Goal: Task Accomplishment & Management: Use online tool/utility

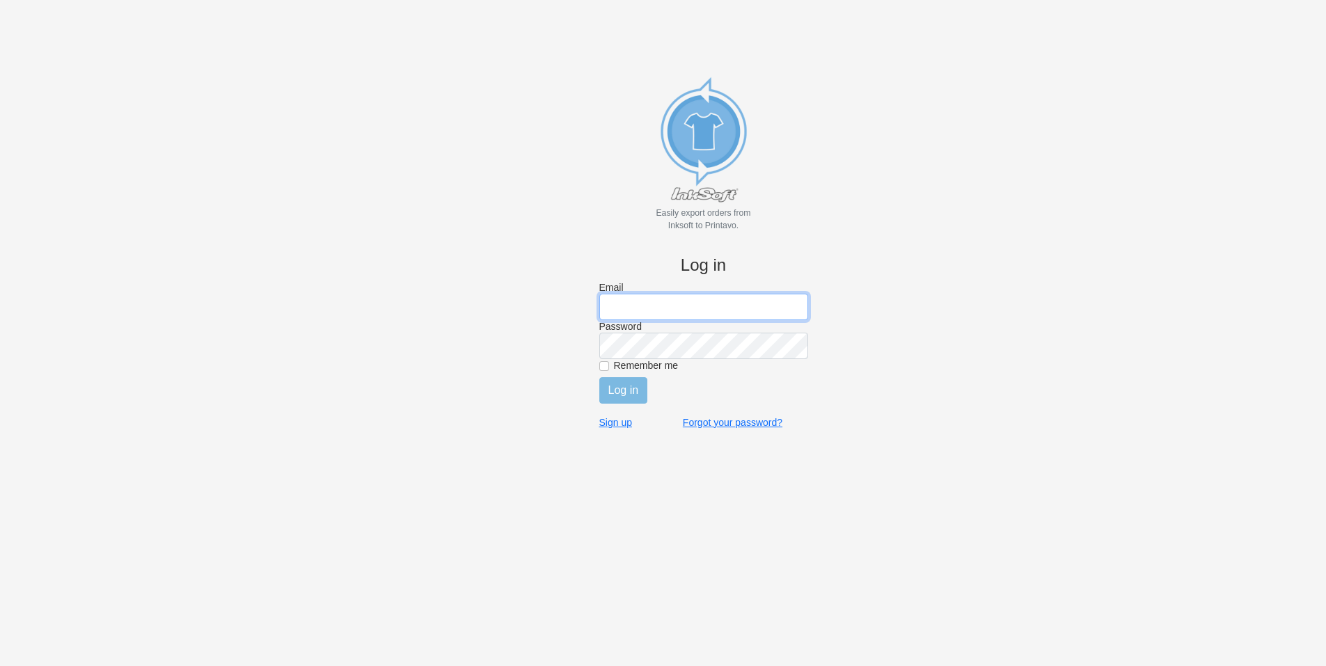
type input "[EMAIL_ADDRESS][DOMAIN_NAME]"
click at [1161, 175] on body "Easily export orders from Inksoft to [GEOGRAPHIC_DATA]. Log in Email [EMAIL_ADD…" at bounding box center [663, 356] width 1280 height 666
click at [620, 365] on label "Remember me" at bounding box center [711, 365] width 194 height 13
click at [609, 365] on input "Remember me" at bounding box center [605, 366] width 10 height 10
checkbox input "true"
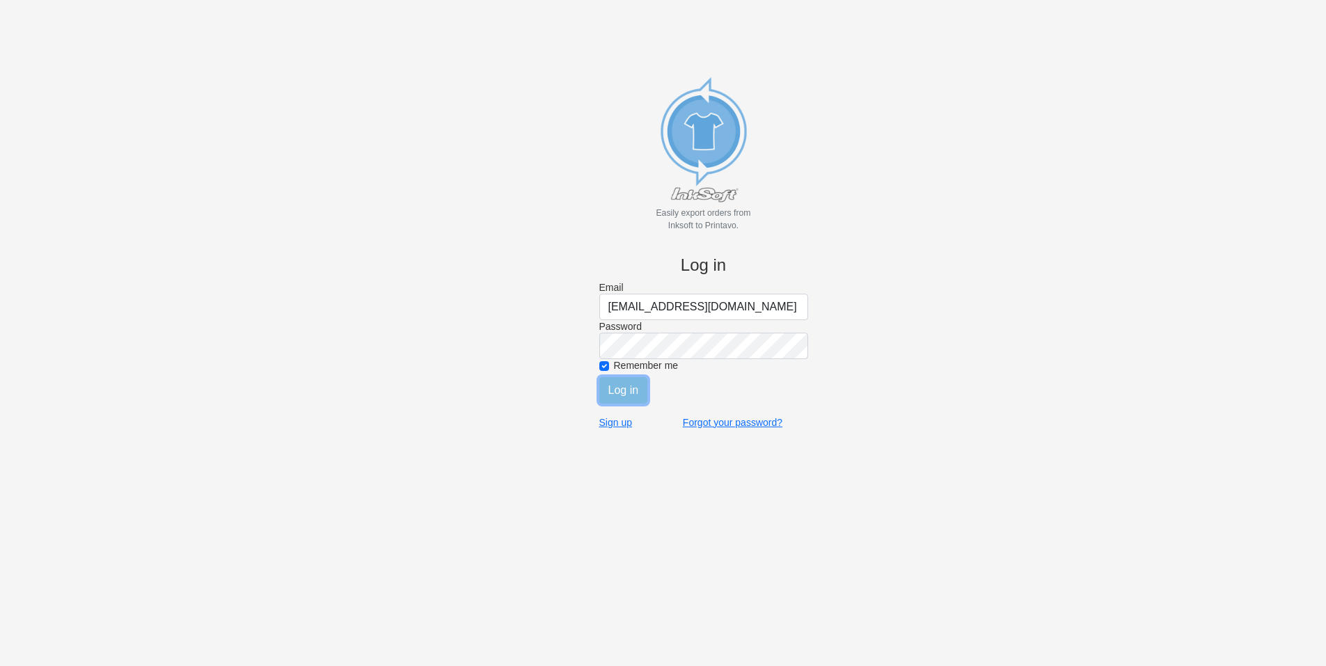
click at [618, 389] on input "Log in" at bounding box center [624, 390] width 49 height 26
